Goal: Information Seeking & Learning: Find specific page/section

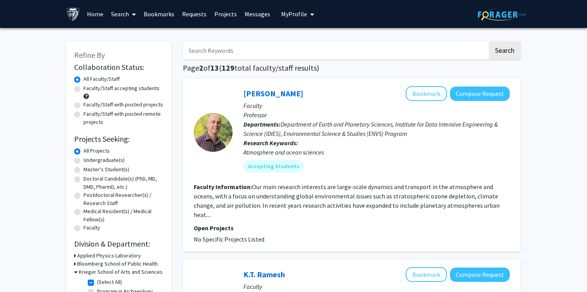
click at [307, 16] on span "My profile dropdown to access profile and logout" at bounding box center [310, 14] width 7 height 27
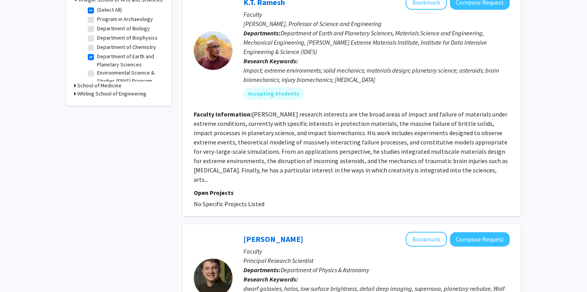
scroll to position [220, 0]
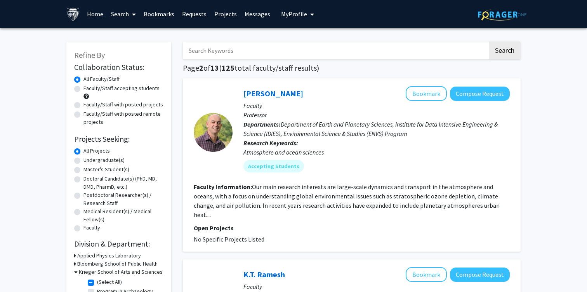
click at [96, 15] on link "Home" at bounding box center [95, 13] width 24 height 27
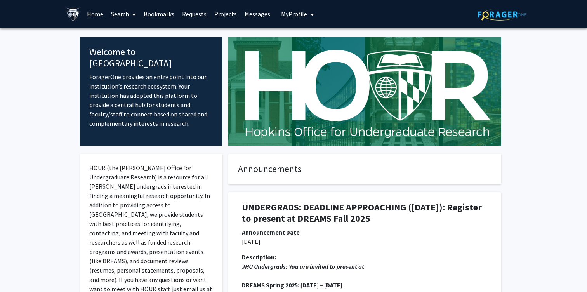
click at [506, 15] on img at bounding box center [502, 15] width 49 height 12
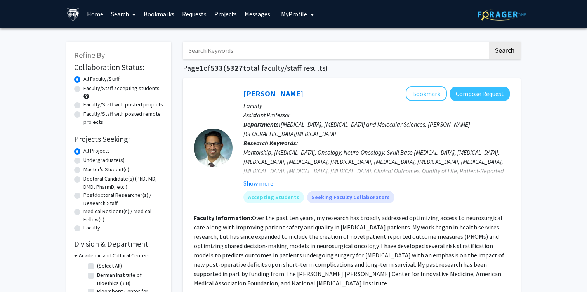
click at [295, 15] on span "My Profile" at bounding box center [294, 14] width 26 height 8
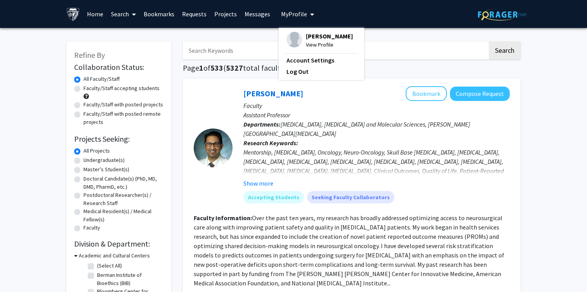
click at [260, 18] on link "Messages" at bounding box center [257, 13] width 33 height 27
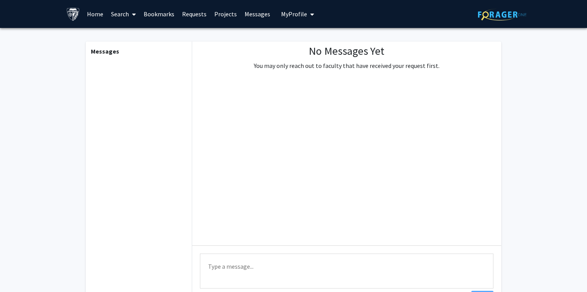
click at [222, 16] on link "Projects" at bounding box center [225, 13] width 30 height 27
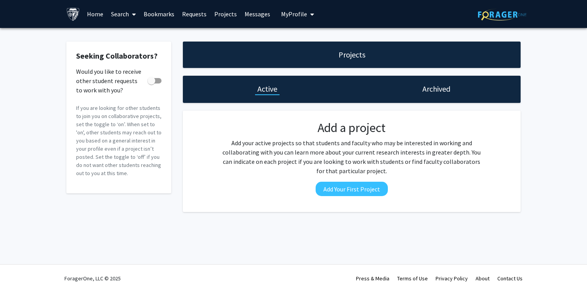
click at [191, 15] on link "Requests" at bounding box center [194, 13] width 32 height 27
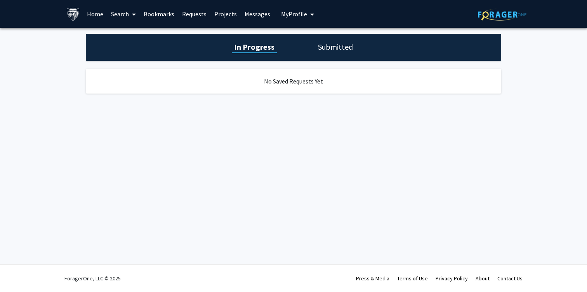
click at [165, 15] on link "Bookmarks" at bounding box center [159, 13] width 38 height 27
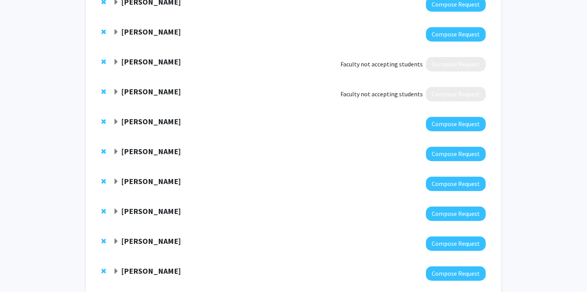
scroll to position [127, 0]
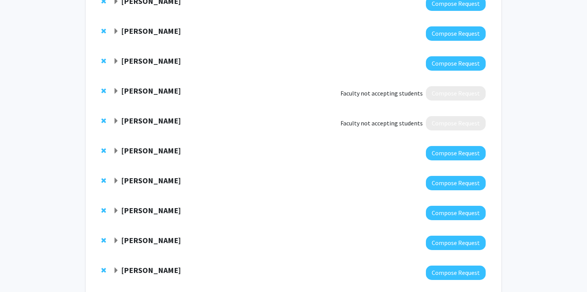
click at [149, 119] on strong "[PERSON_NAME]" at bounding box center [151, 121] width 60 height 10
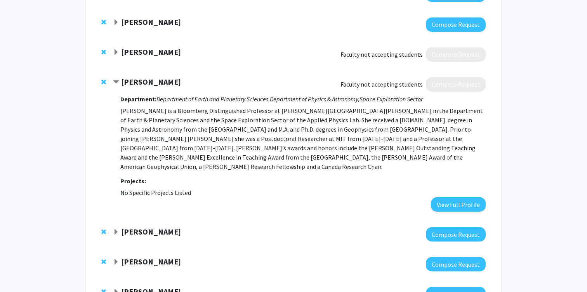
scroll to position [167, 0]
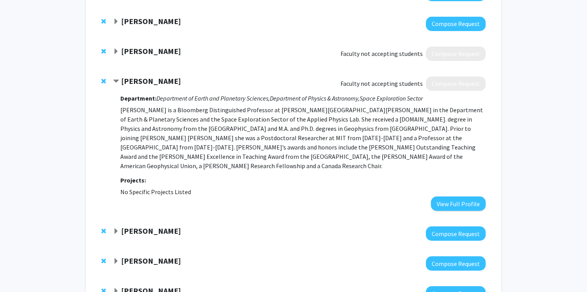
drag, startPoint x: 123, startPoint y: 81, endPoint x: 180, endPoint y: 81, distance: 57.1
click at [180, 81] on div "[PERSON_NAME]" at bounding box center [197, 81] width 168 height 10
copy strong "[PERSON_NAME]"
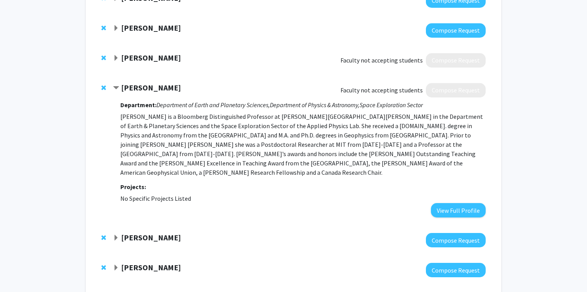
scroll to position [156, 0]
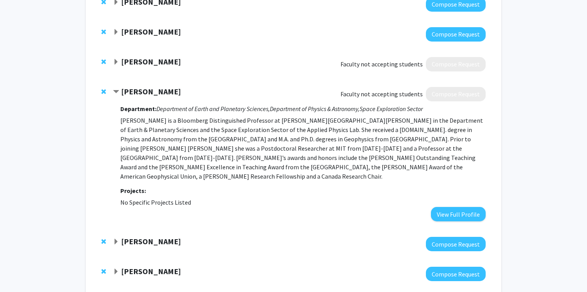
click at [326, 94] on div at bounding box center [299, 94] width 373 height 14
click at [113, 62] on span "Expand Chuck Bennett Bookmark" at bounding box center [116, 62] width 6 height 6
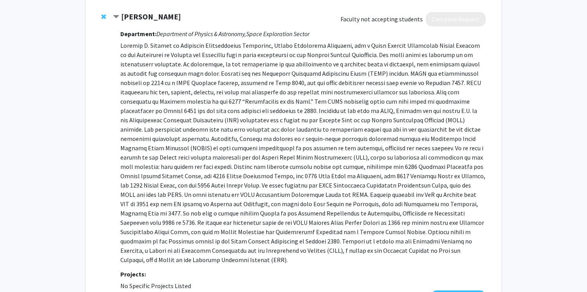
scroll to position [202, 0]
click at [118, 14] on span "Contract Chuck Bennett Bookmark" at bounding box center [116, 16] width 6 height 6
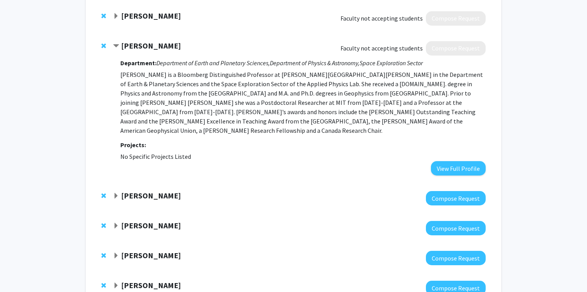
click at [116, 47] on span "Contract Sabine Stanley Bookmark" at bounding box center [116, 46] width 6 height 6
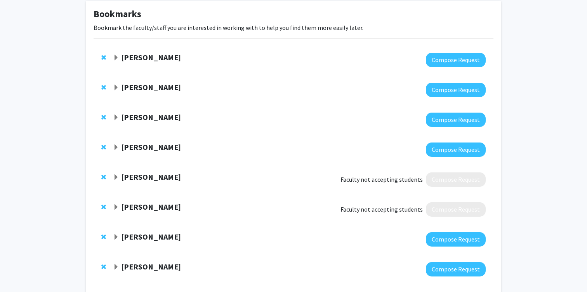
scroll to position [40, 0]
click at [115, 86] on span "Expand John Edison Bookmark" at bounding box center [116, 88] width 6 height 6
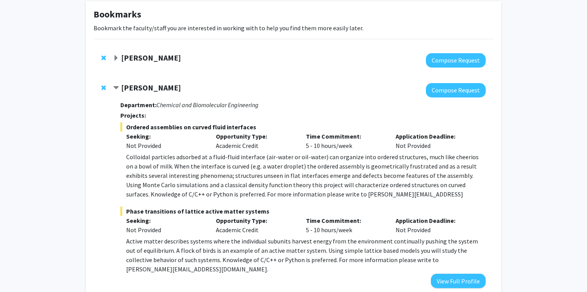
click at [115, 86] on span "Contract John Edison Bookmark" at bounding box center [116, 88] width 6 height 6
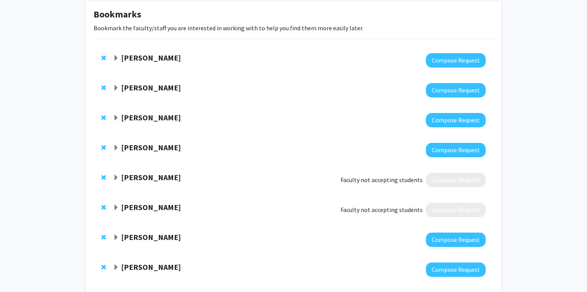
click at [116, 60] on span "Expand David Elbert Bookmark" at bounding box center [116, 58] width 6 height 6
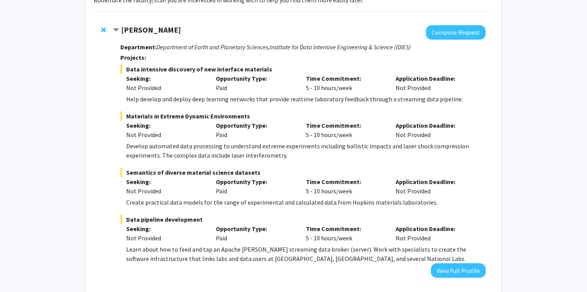
scroll to position [70, 0]
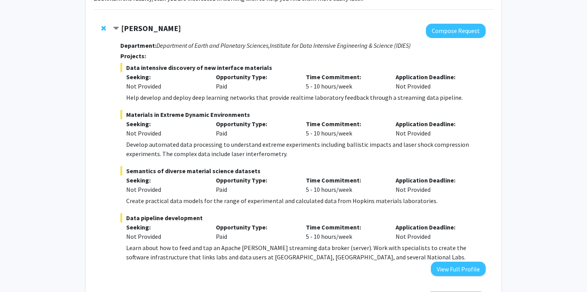
click at [120, 28] on div "[PERSON_NAME]" at bounding box center [197, 29] width 168 height 10
click at [115, 24] on div "[PERSON_NAME]" at bounding box center [197, 29] width 168 height 10
click at [115, 26] on span "Contract David Elbert Bookmark" at bounding box center [116, 29] width 6 height 6
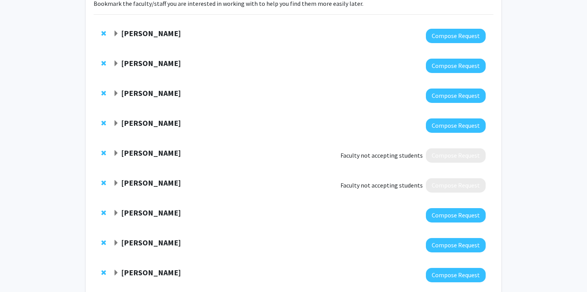
scroll to position [0, 0]
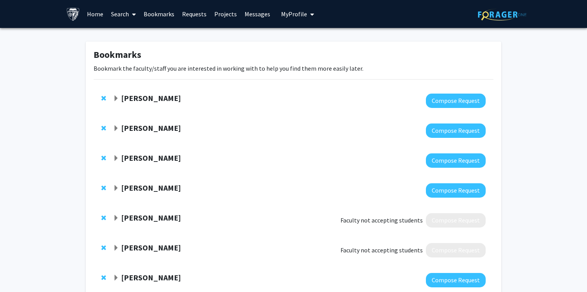
click at [92, 13] on link "Home" at bounding box center [95, 13] width 24 height 27
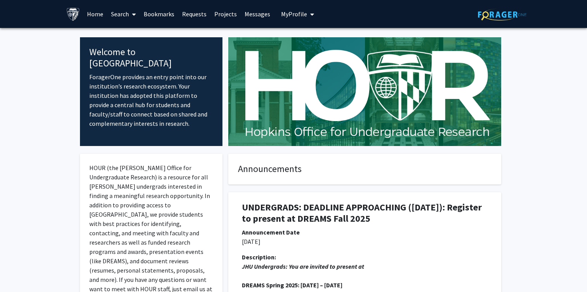
click at [125, 16] on link "Search" at bounding box center [123, 13] width 33 height 27
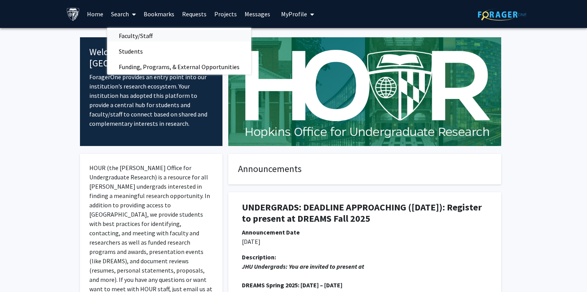
click at [127, 35] on span "Faculty/Staff" at bounding box center [135, 36] width 57 height 16
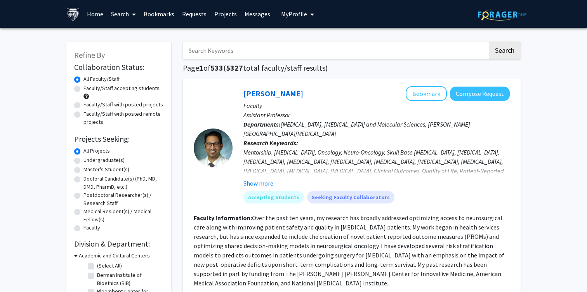
click at [230, 54] on input "Search Keywords" at bounding box center [335, 51] width 305 height 18
click at [489, 42] on button "Search" at bounding box center [505, 51] width 32 height 18
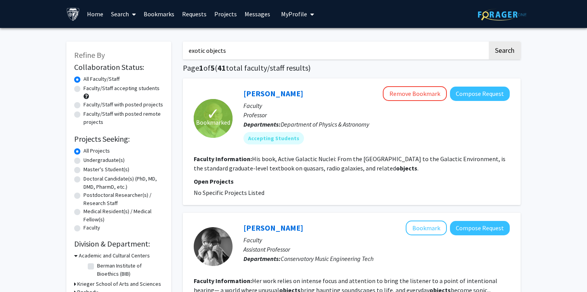
drag, startPoint x: 234, startPoint y: 51, endPoint x: 155, endPoint y: 49, distance: 79.6
click at [489, 42] on button "Search" at bounding box center [505, 51] width 32 height 18
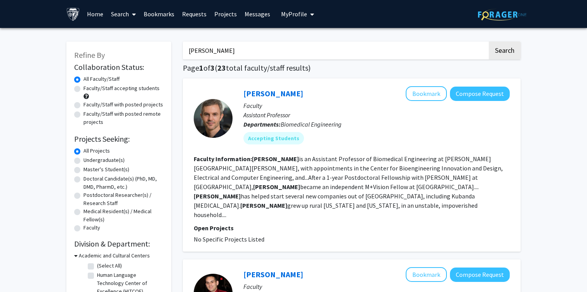
click at [262, 51] on input "[PERSON_NAME]" at bounding box center [335, 51] width 305 height 18
type input "[PERSON_NAME]"
click at [489, 42] on button "Search" at bounding box center [505, 51] width 32 height 18
drag, startPoint x: 211, startPoint y: 49, endPoint x: 174, endPoint y: 49, distance: 36.9
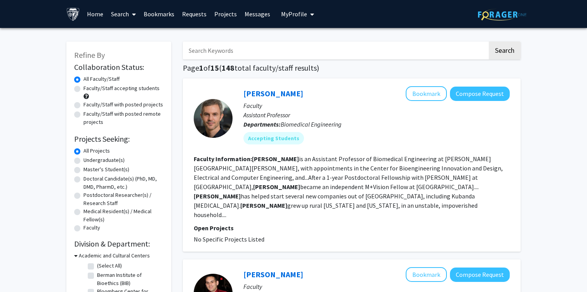
click at [78, 18] on img at bounding box center [73, 14] width 14 height 14
